Goal: Use online tool/utility: Utilize a website feature to perform a specific function

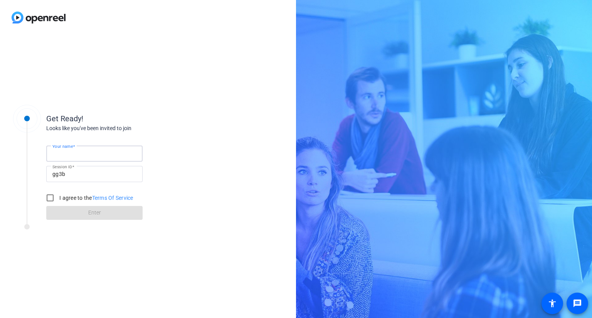
click at [94, 151] on input "Your name" at bounding box center [94, 153] width 84 height 9
click at [107, 153] on input "Your name" at bounding box center [94, 153] width 84 height 9
type input "[PERSON_NAME]"
click at [46, 197] on input "I agree to the Terms Of Service" at bounding box center [49, 197] width 15 height 15
checkbox input "true"
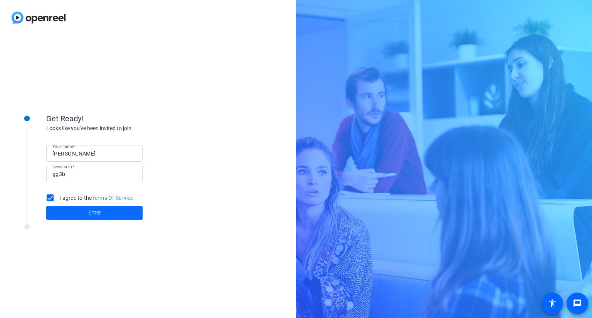
click at [97, 215] on span "Enter" at bounding box center [94, 213] width 13 height 8
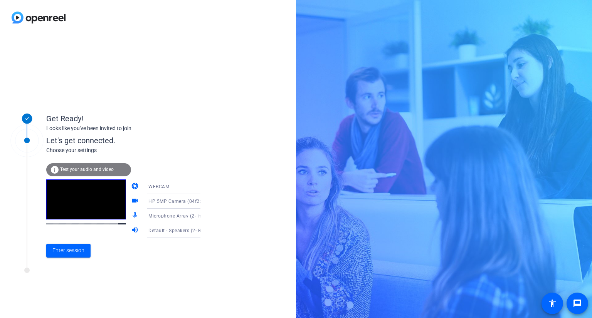
click at [82, 171] on span "Test your audio and video" at bounding box center [87, 169] width 54 height 5
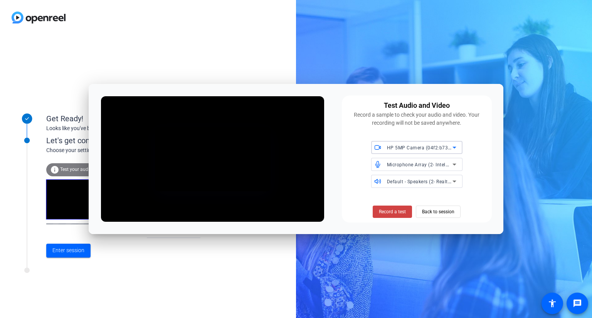
click at [401, 165] on span "Microphone Array (2- Intel® Smart Sound Technology for Digital Microphones)" at bounding box center [475, 165] width 177 height 6
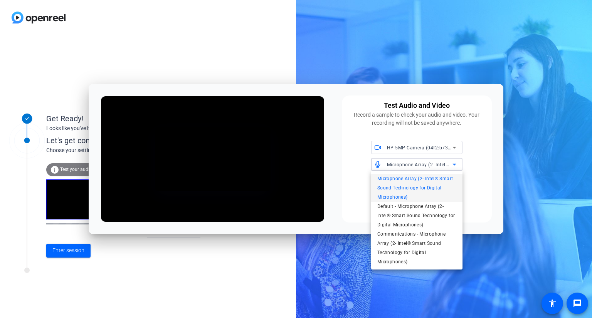
click at [351, 155] on div at bounding box center [296, 159] width 592 height 318
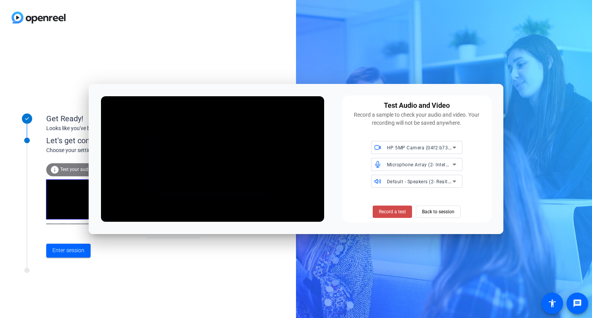
click at [392, 210] on span "Record a test" at bounding box center [392, 212] width 27 height 7
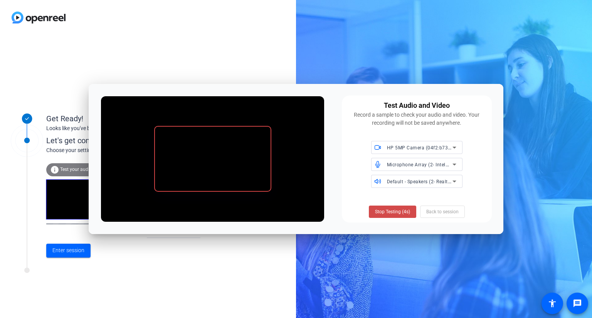
click at [396, 212] on span "Stop Testing (4s)" at bounding box center [392, 212] width 35 height 7
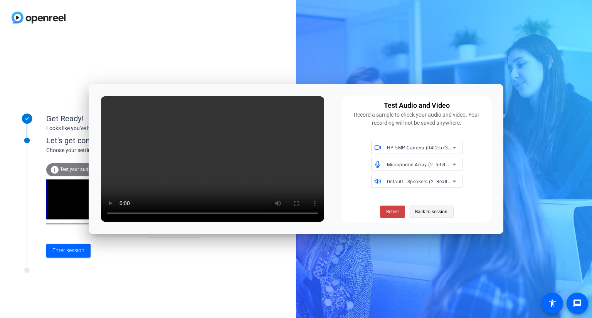
click at [433, 211] on span "Back to session" at bounding box center [431, 212] width 32 height 15
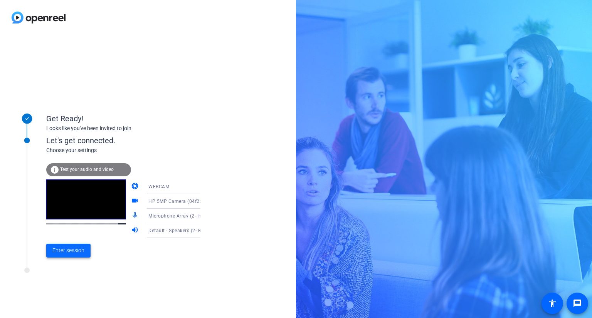
click at [69, 250] on span "Enter session" at bounding box center [68, 251] width 32 height 8
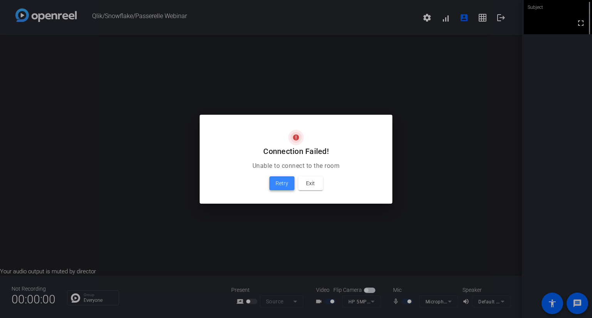
click at [280, 180] on span "Retry" at bounding box center [282, 183] width 13 height 9
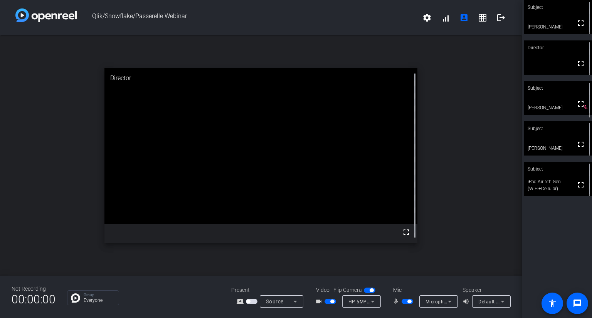
click at [465, 301] on mat-icon "volume_up" at bounding box center [467, 301] width 9 height 9
click at [500, 302] on icon at bounding box center [502, 301] width 9 height 9
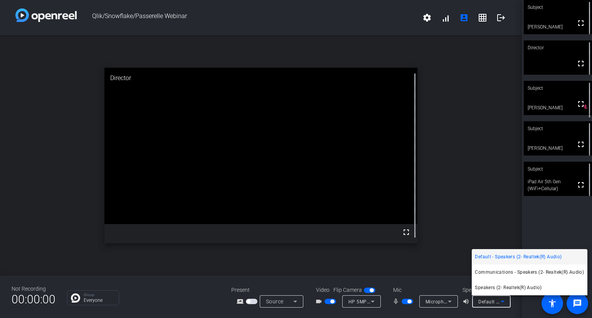
click at [428, 317] on div at bounding box center [296, 159] width 592 height 318
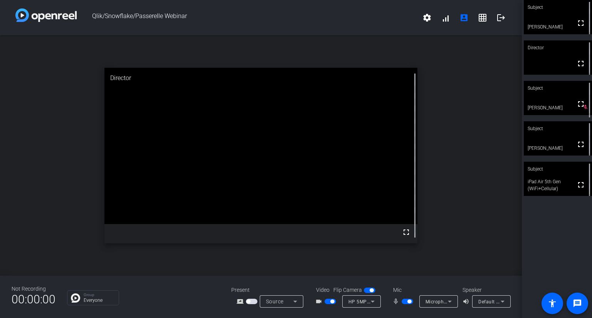
click at [404, 303] on span "button" at bounding box center [408, 301] width 12 height 5
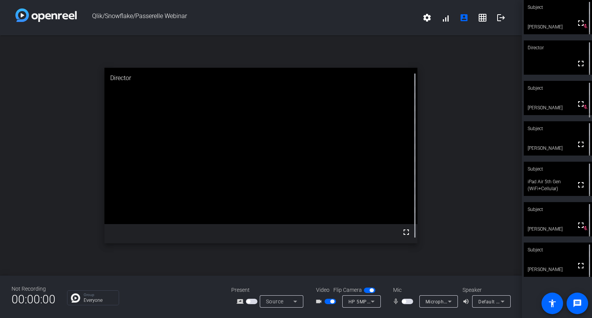
click at [411, 303] on span "button" at bounding box center [408, 301] width 12 height 5
click at [404, 301] on span "button" at bounding box center [408, 301] width 12 height 5
click at [410, 301] on span "button" at bounding box center [408, 301] width 12 height 5
click at [408, 302] on span "button" at bounding box center [410, 302] width 4 height 4
click at [411, 300] on span "button" at bounding box center [408, 301] width 12 height 5
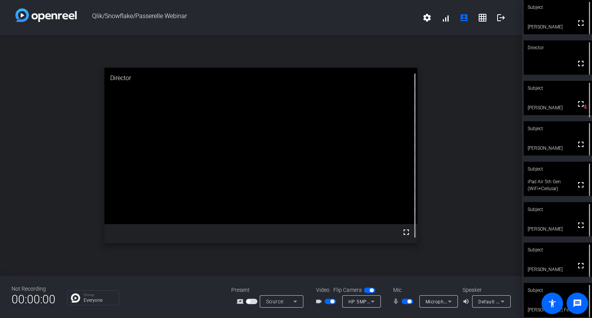
click at [406, 301] on span "button" at bounding box center [408, 301] width 12 height 5
click at [412, 301] on div at bounding box center [408, 301] width 13 height 5
click at [410, 301] on div at bounding box center [408, 301] width 13 height 5
click at [417, 302] on div "mic_none" at bounding box center [405, 301] width 27 height 9
drag, startPoint x: 406, startPoint y: 302, endPoint x: 415, endPoint y: 301, distance: 8.5
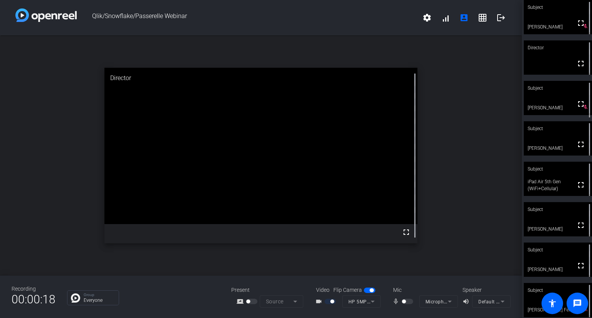
click at [415, 301] on div "mic_none" at bounding box center [405, 301] width 27 height 9
click at [408, 301] on div at bounding box center [408, 301] width 13 height 5
